Goal: Transaction & Acquisition: Book appointment/travel/reservation

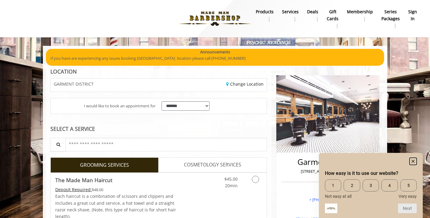
click at [412, 161] on rect "Hide survey" at bounding box center [412, 161] width 7 height 7
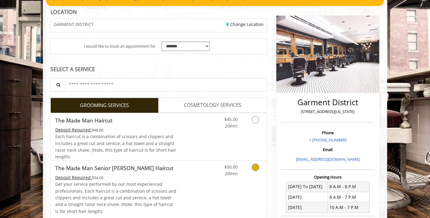
scroll to position [60, 0]
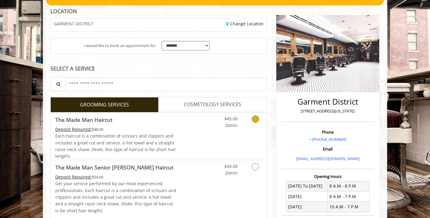
click at [252, 121] on link "Grooming services" at bounding box center [254, 121] width 15 height 17
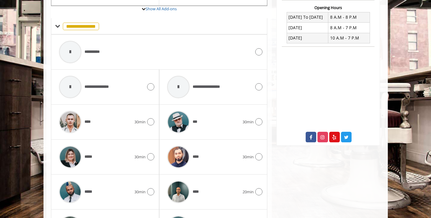
scroll to position [240, 0]
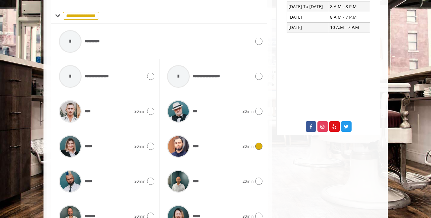
click at [256, 147] on icon at bounding box center [258, 146] width 7 height 7
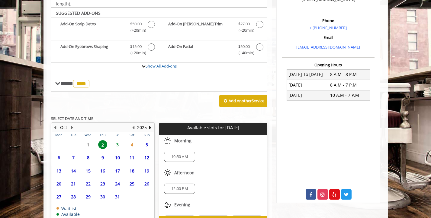
scroll to position [210, 0]
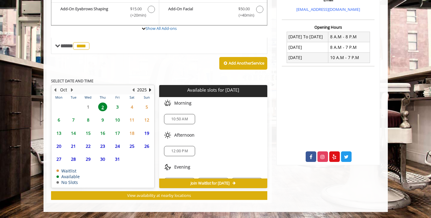
click at [189, 121] on span "10:50 AM" at bounding box center [180, 119] width 26 height 5
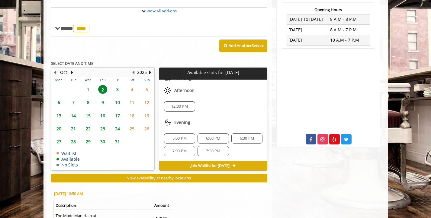
scroll to position [289, 0]
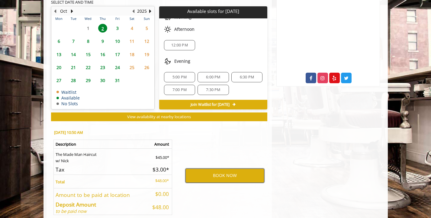
click at [236, 178] on button "BOOK NOW" at bounding box center [224, 176] width 79 height 14
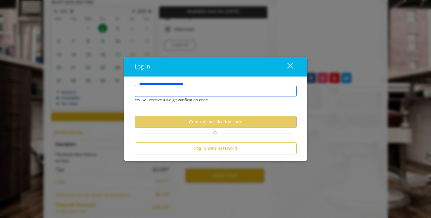
click at [221, 89] on input "**********" at bounding box center [216, 91] width 162 height 12
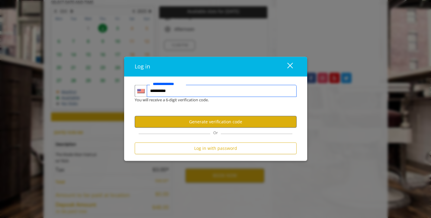
type input "**********"
click at [251, 120] on button "Generate verification code" at bounding box center [216, 122] width 162 height 12
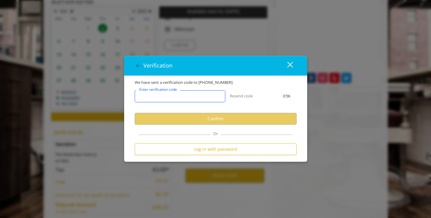
click at [197, 98] on input "Enter verification code" at bounding box center [180, 97] width 91 height 12
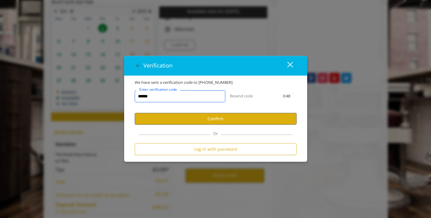
type input "******"
click at [206, 118] on button "Confirm" at bounding box center [216, 119] width 162 height 12
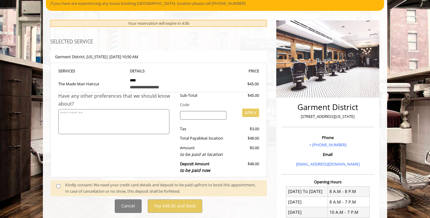
scroll to position [91, 0]
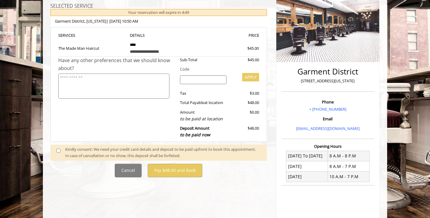
click at [61, 150] on span at bounding box center [61, 152] width 18 height 13
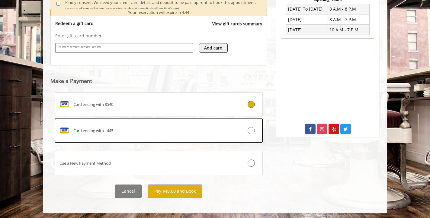
scroll to position [239, 0]
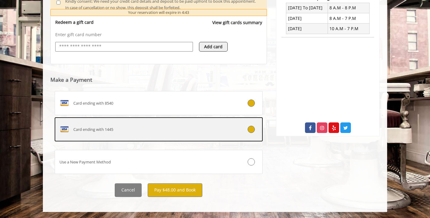
click at [253, 131] on icon at bounding box center [251, 129] width 7 height 7
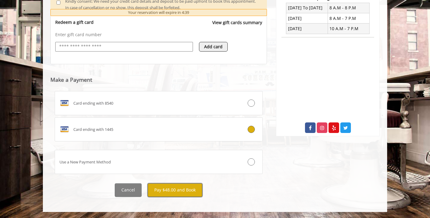
click at [185, 189] on button "Pay $48.00 and Book" at bounding box center [175, 191] width 55 height 14
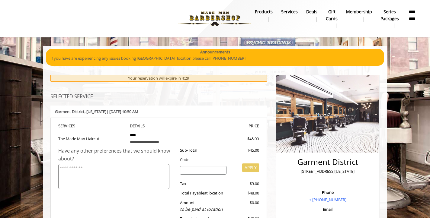
scroll to position [60, 0]
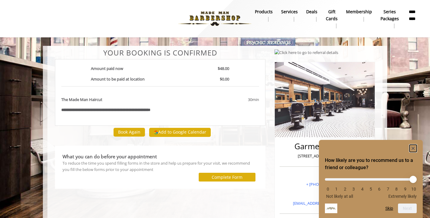
click at [414, 148] on rect "Hide survey" at bounding box center [412, 148] width 7 height 7
